Goal: Task Accomplishment & Management: Use online tool/utility

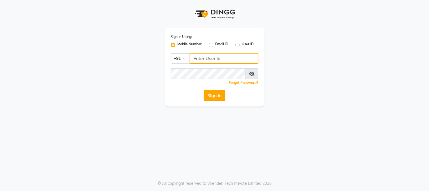
type input "8530660333"
click at [213, 95] on button "Sign In" at bounding box center [214, 95] width 21 height 11
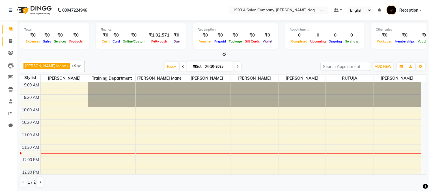
click at [9, 40] on icon at bounding box center [10, 41] width 3 height 4
select select "144"
select select "service"
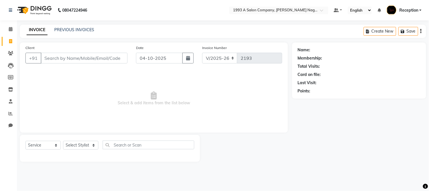
click at [111, 60] on input "Client" at bounding box center [84, 58] width 87 height 11
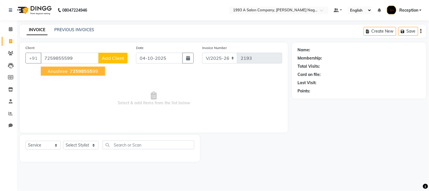
type input "7259855599"
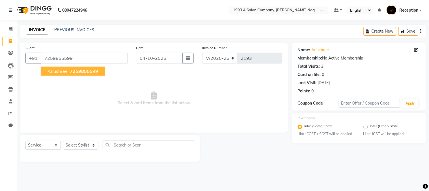
click at [69, 71] on ngb-highlight "72598555 99" at bounding box center [83, 71] width 29 height 6
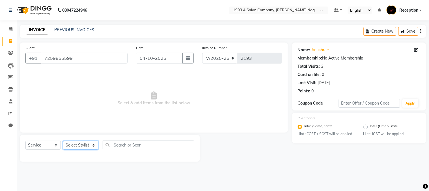
click at [87, 145] on select "Select Stylist [PERSON_NAME] Mane [PERSON_NAME] [PERSON_NAME] Reception [PERSON…" at bounding box center [80, 145] width 35 height 9
select select "48179"
click at [63, 141] on select "Select Stylist [PERSON_NAME] Mane [PERSON_NAME] [PERSON_NAME] Reception [PERSON…" at bounding box center [80, 145] width 35 height 9
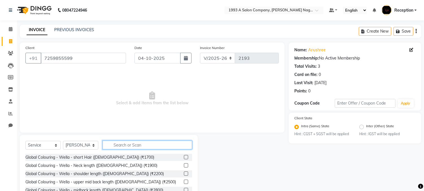
click at [130, 145] on input "text" at bounding box center [148, 144] width 90 height 9
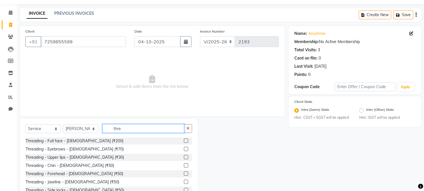
scroll to position [31, 0]
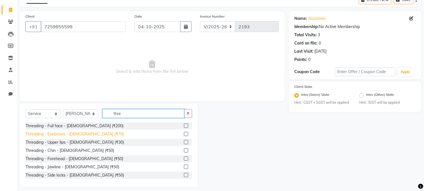
type input "thre"
click at [91, 133] on div "Threading - Eyebrows - [DEMOGRAPHIC_DATA] (₹70)" at bounding box center [74, 134] width 98 height 6
checkbox input "false"
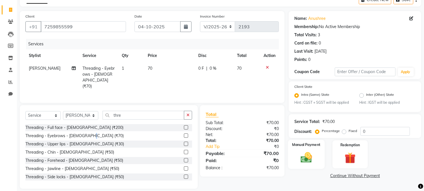
click at [305, 159] on img at bounding box center [307, 157] width 19 height 13
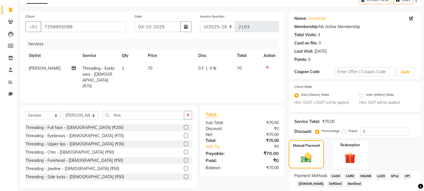
click at [363, 176] on span "ONLINE" at bounding box center [366, 176] width 15 height 7
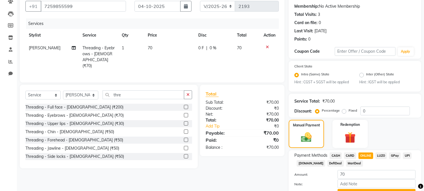
scroll to position [81, 0]
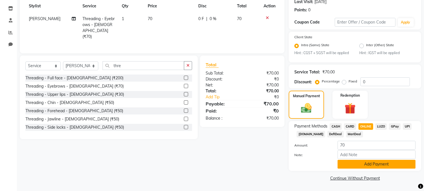
click at [371, 163] on button "Add Payment" at bounding box center [377, 163] width 78 height 9
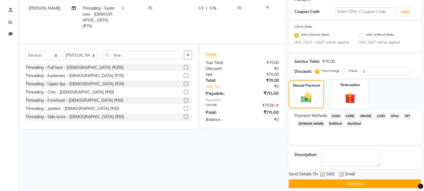
scroll to position [97, 0]
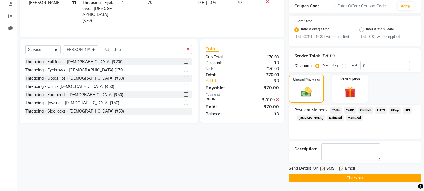
click at [363, 176] on button "Checkout" at bounding box center [355, 177] width 133 height 9
